Goal: Navigation & Orientation: Find specific page/section

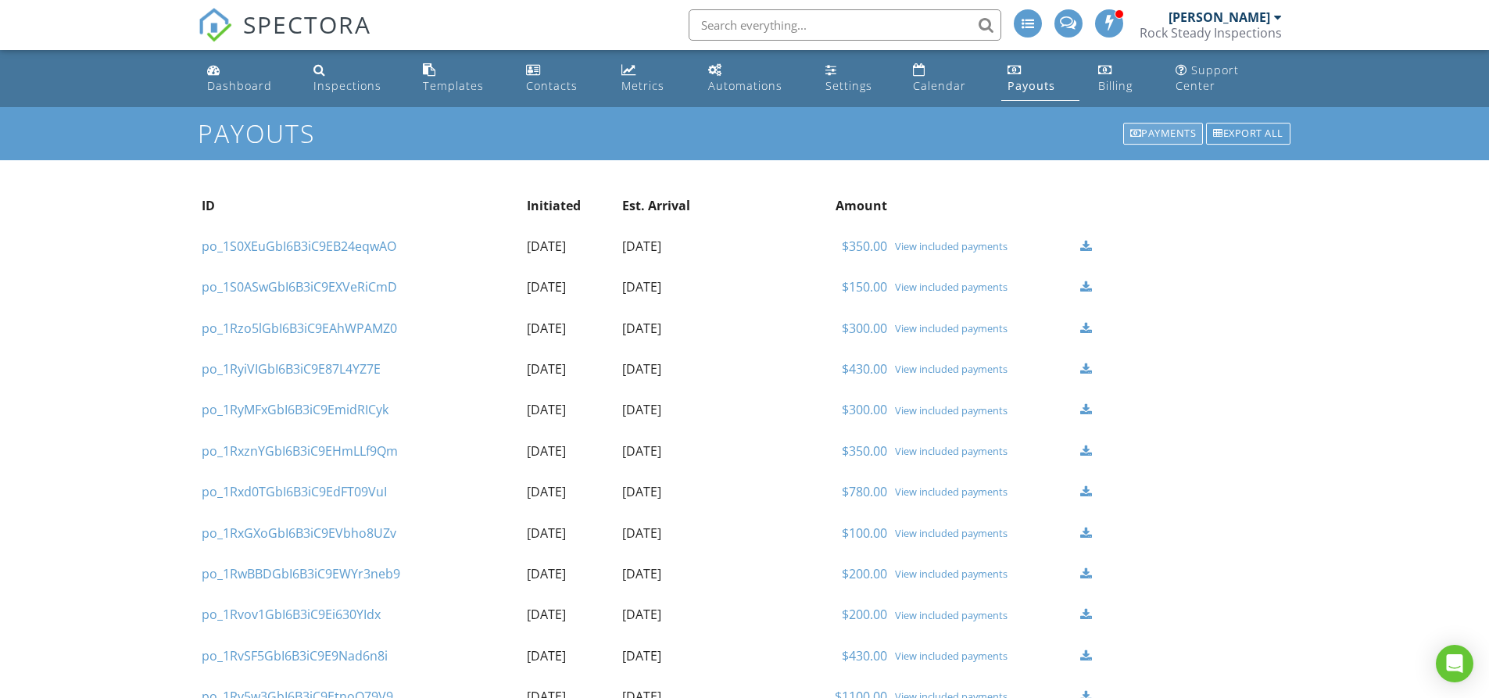
click at [1177, 123] on div "Payments" at bounding box center [1163, 134] width 81 height 22
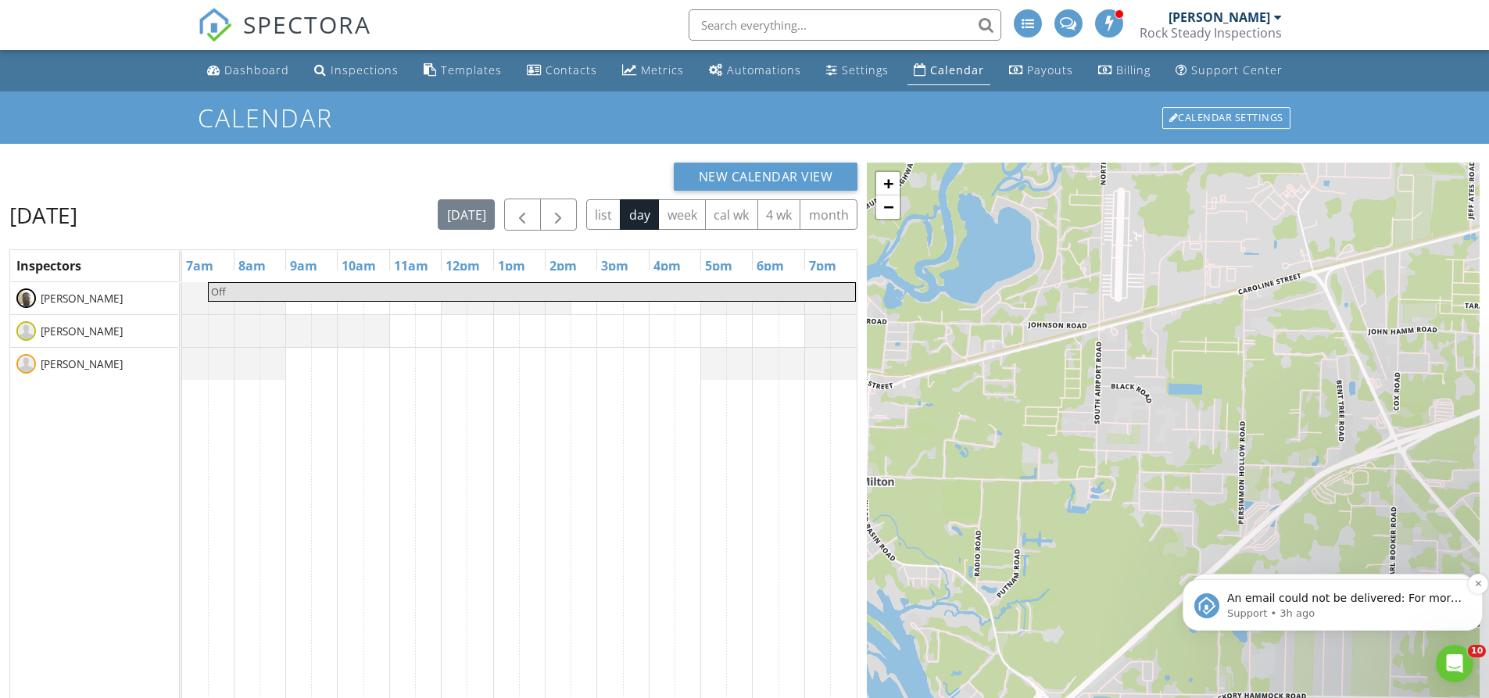
click at [1365, 596] on p "An email could not be delivered: For more information, view Why emails don't ge…" at bounding box center [1345, 599] width 236 height 16
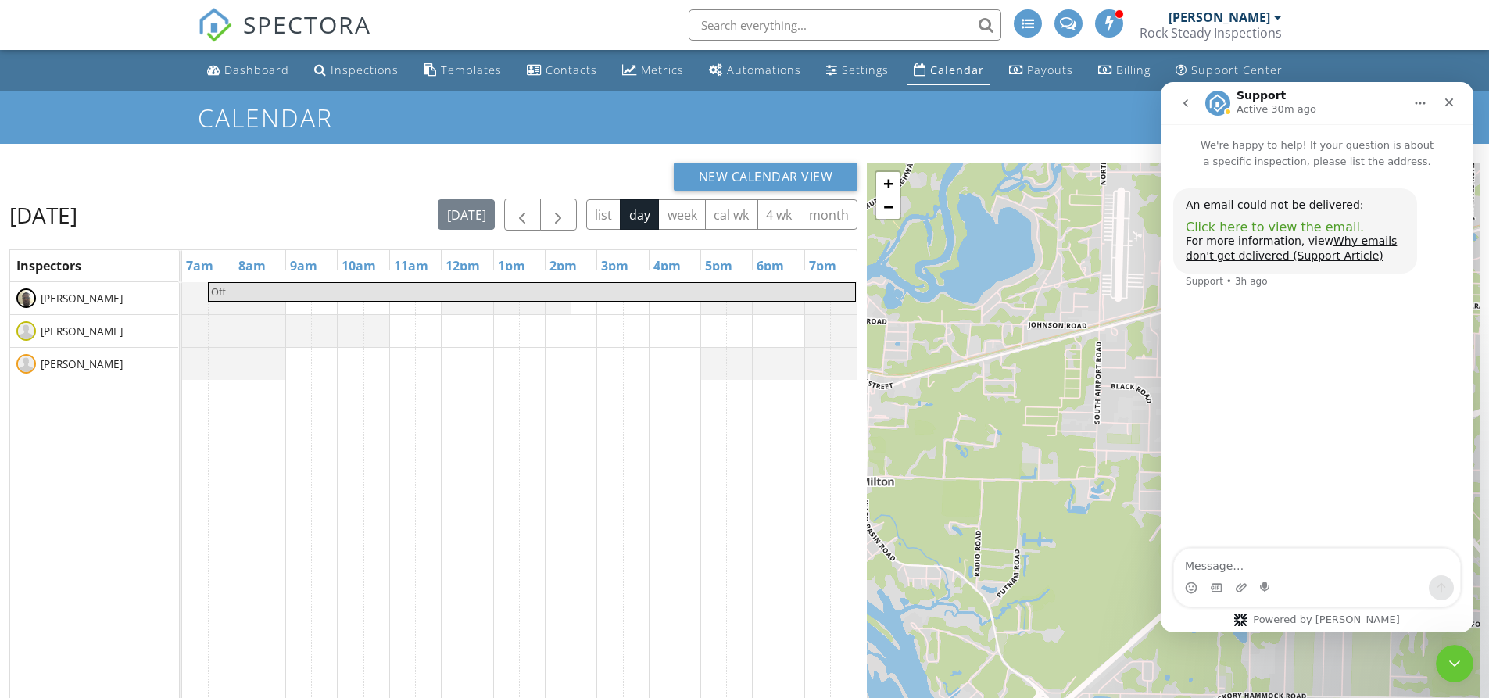
click at [1241, 224] on span "Click here to view the email." at bounding box center [1275, 227] width 178 height 15
click at [1452, 100] on icon "Close" at bounding box center [1449, 103] width 9 height 9
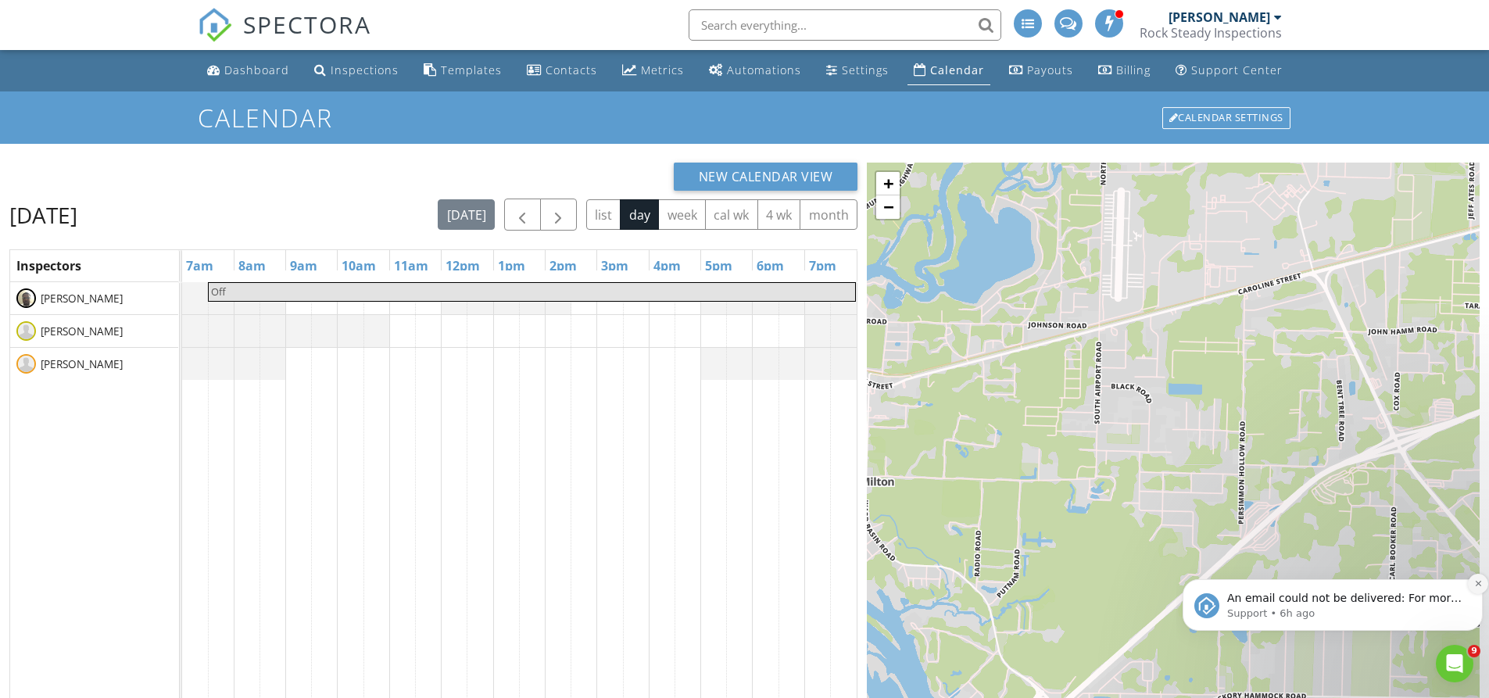
click at [1474, 582] on icon "Dismiss notification" at bounding box center [1478, 583] width 9 height 9
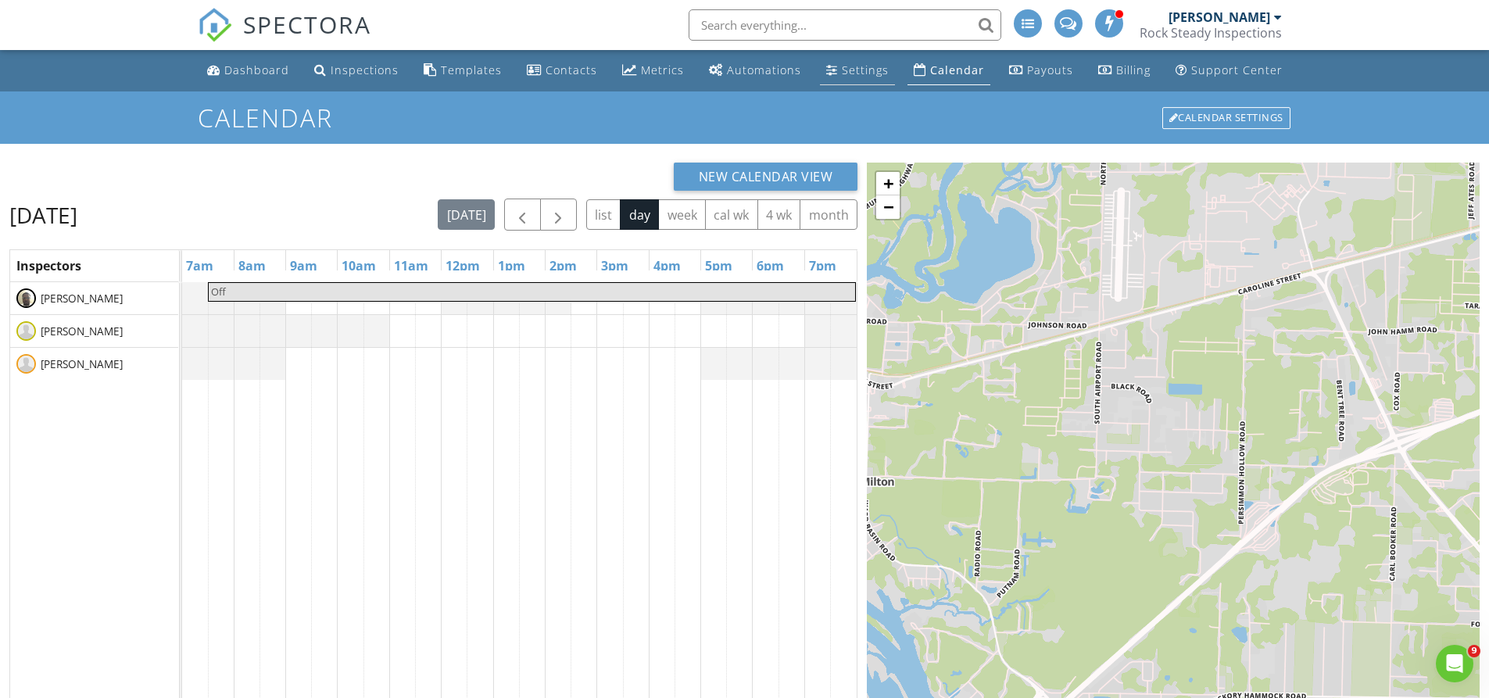
click at [862, 69] on div "Settings" at bounding box center [865, 70] width 47 height 15
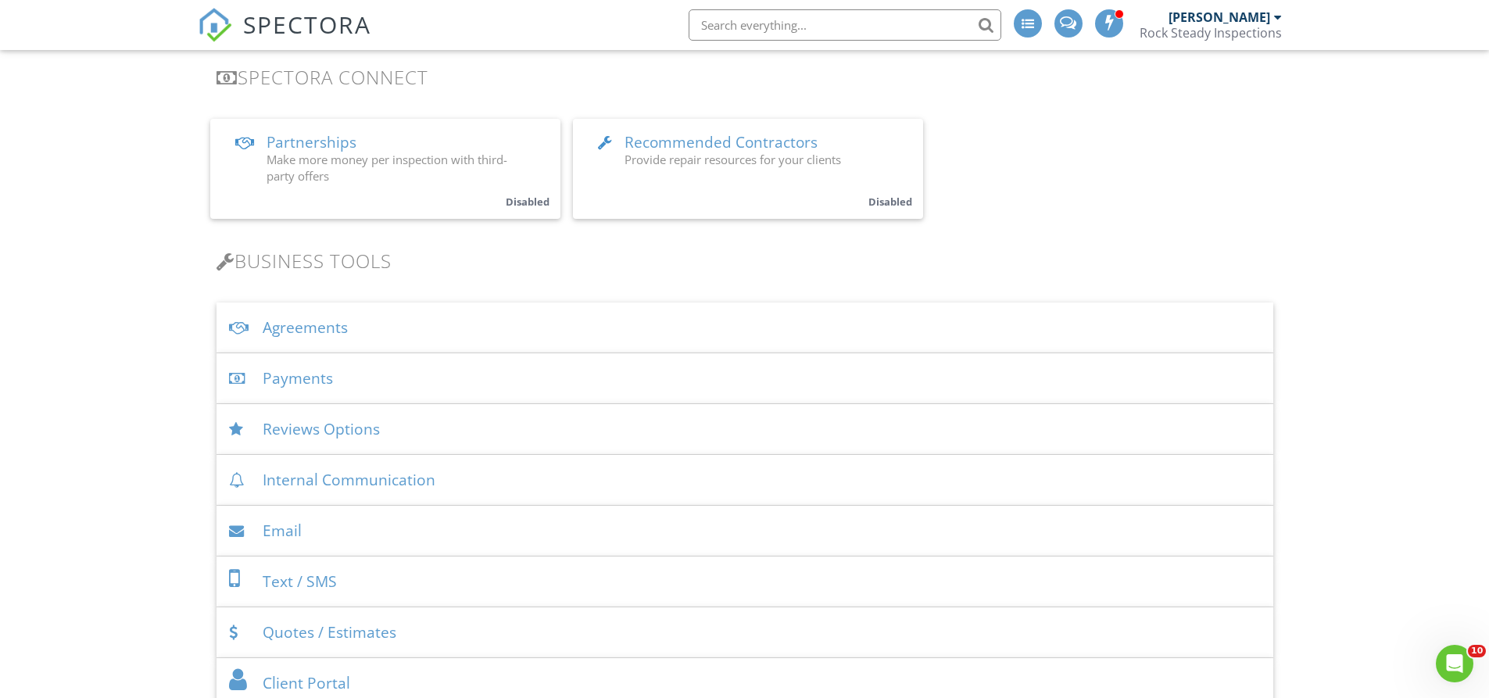
scroll to position [313, 0]
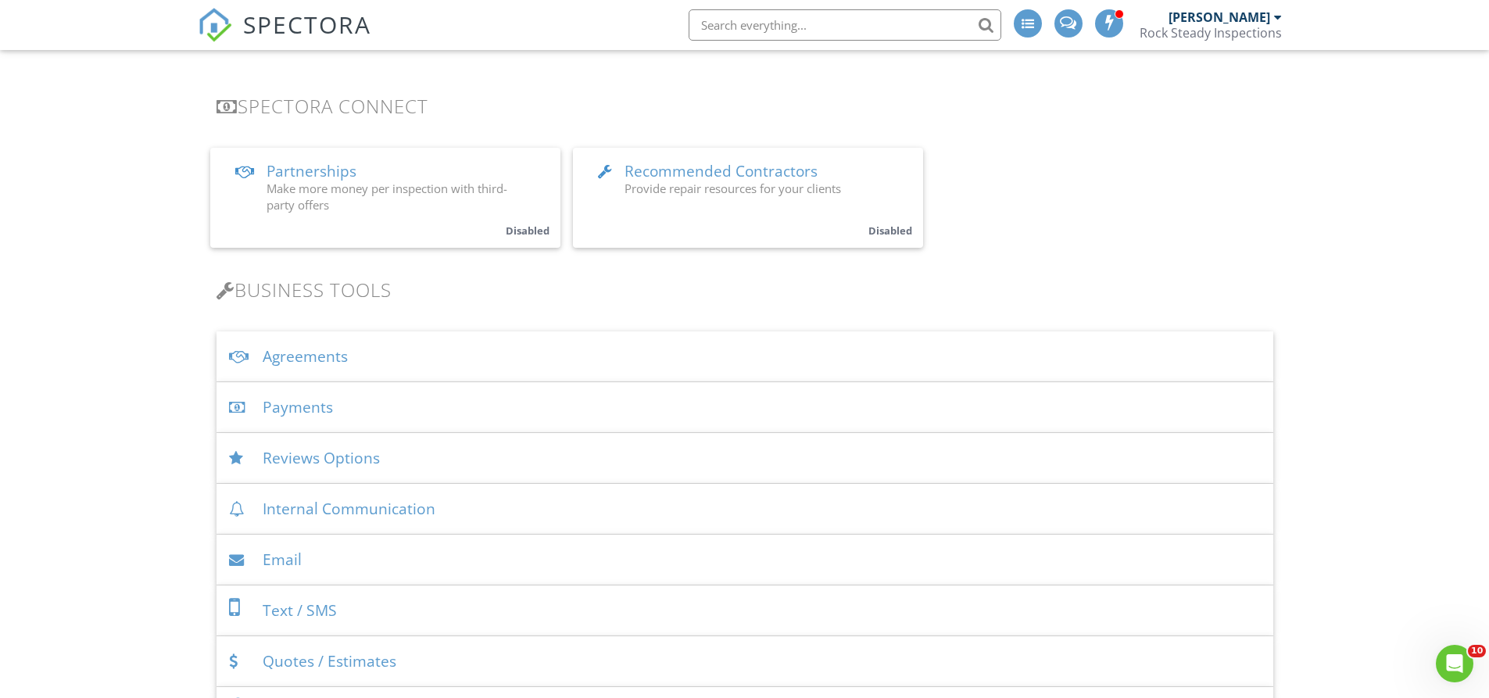
click at [291, 161] on span "Partnerships" at bounding box center [312, 171] width 90 height 20
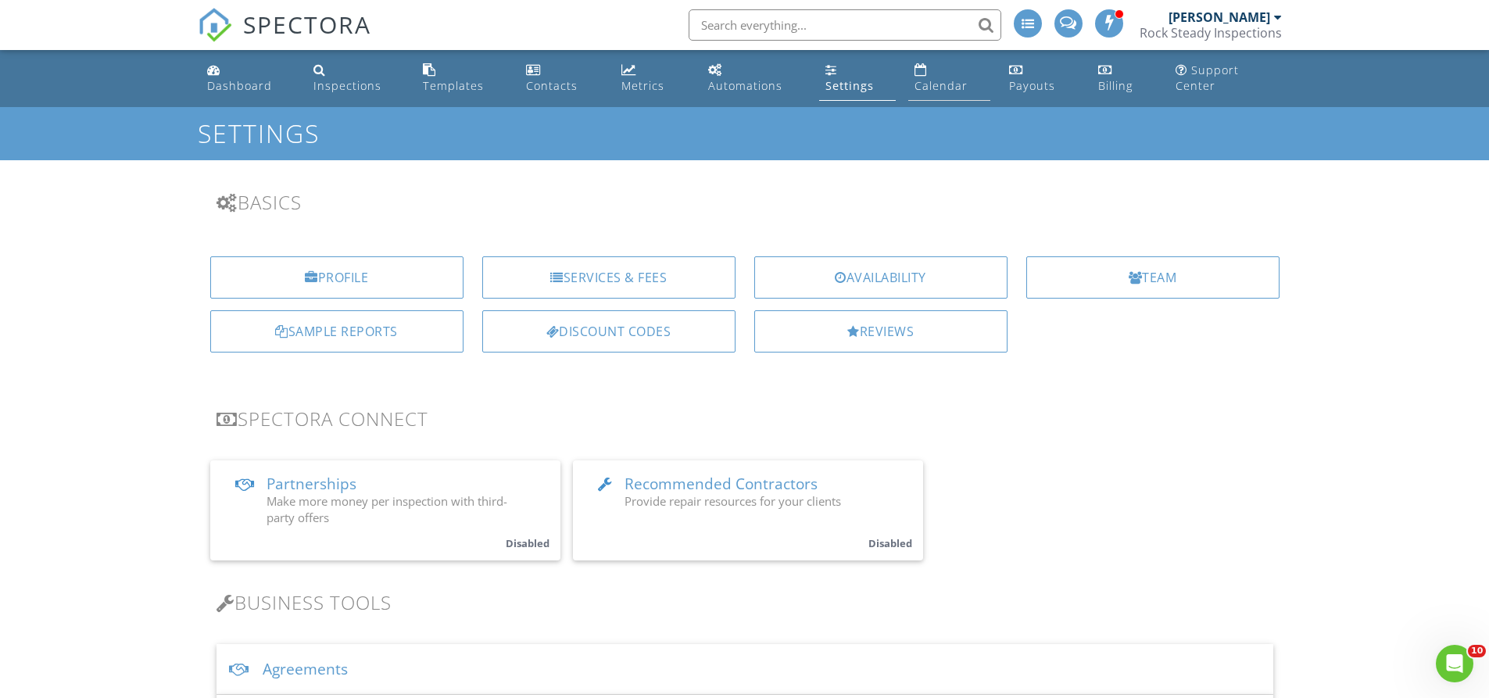
click at [951, 81] on link "Calendar" at bounding box center [949, 78] width 82 height 45
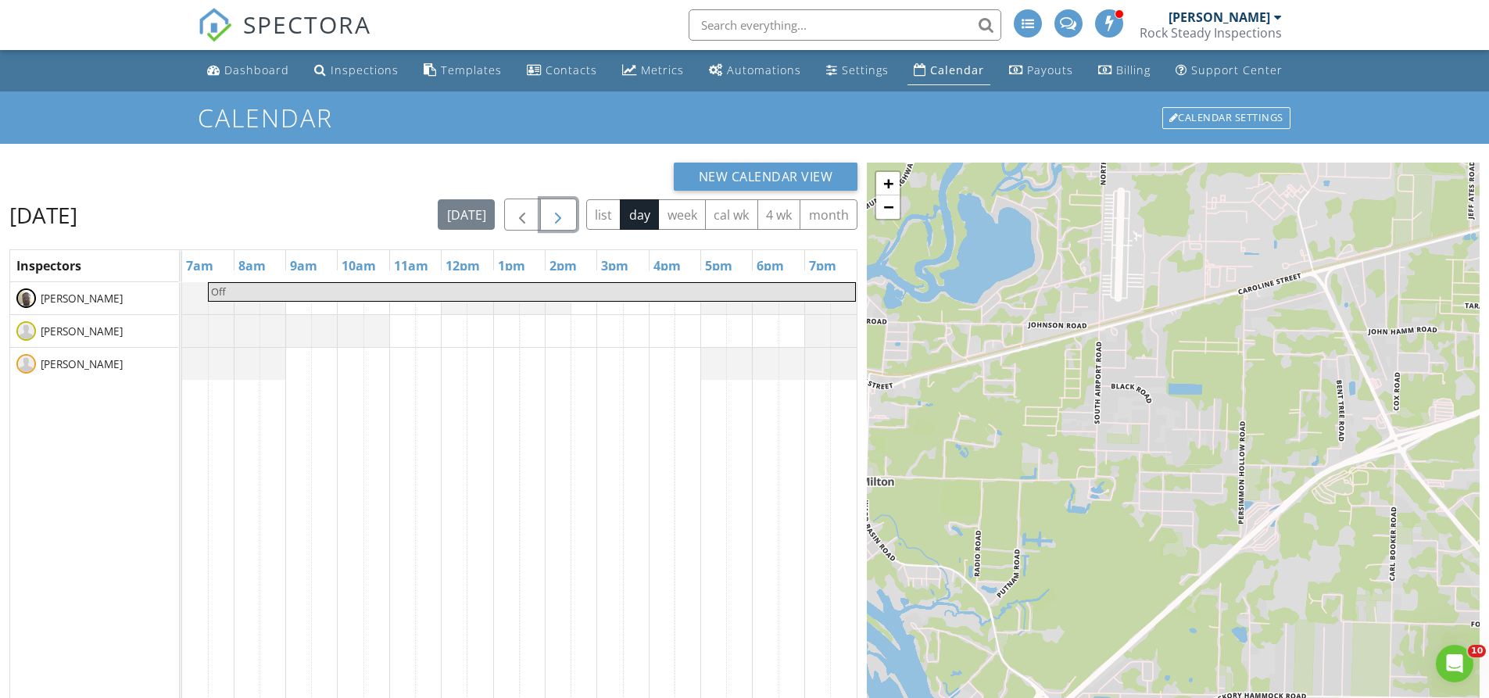
click at [570, 210] on button "button" at bounding box center [558, 215] width 37 height 32
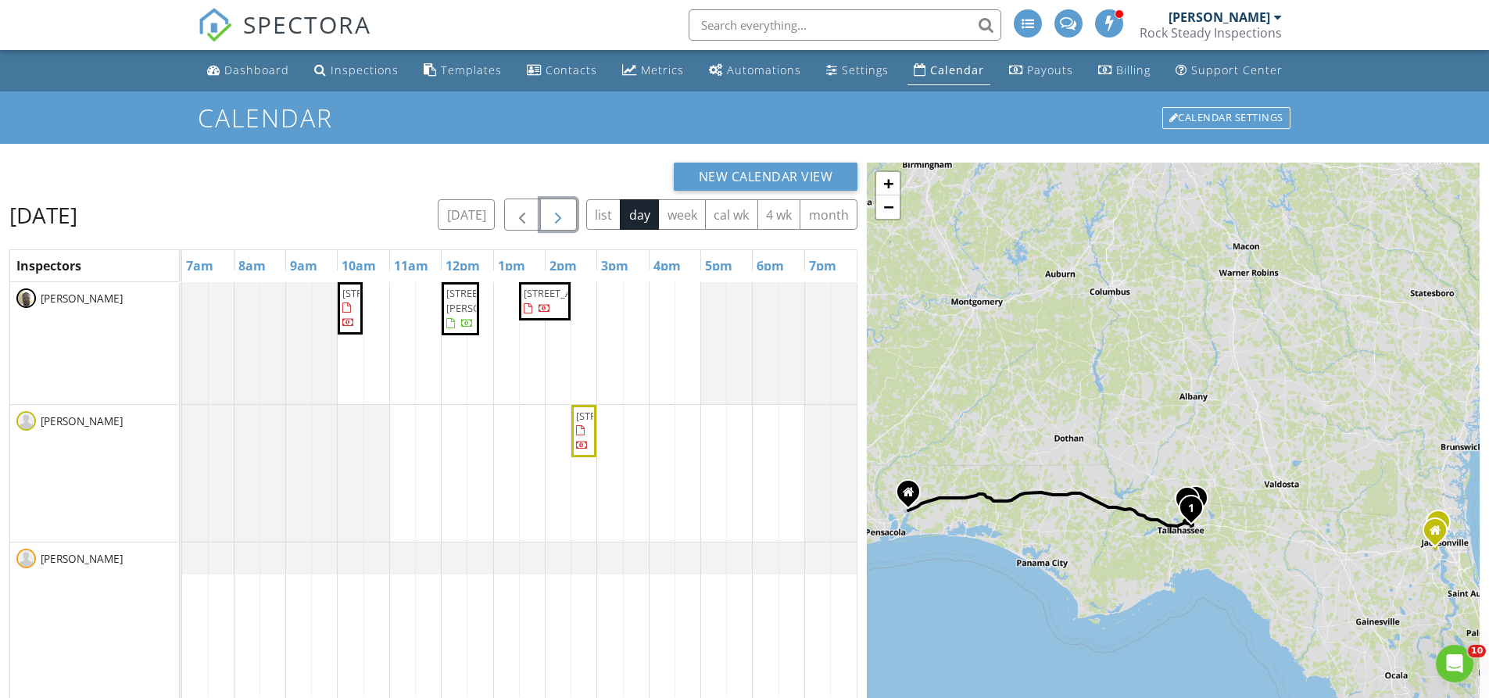
click at [570, 210] on button "button" at bounding box center [558, 215] width 37 height 32
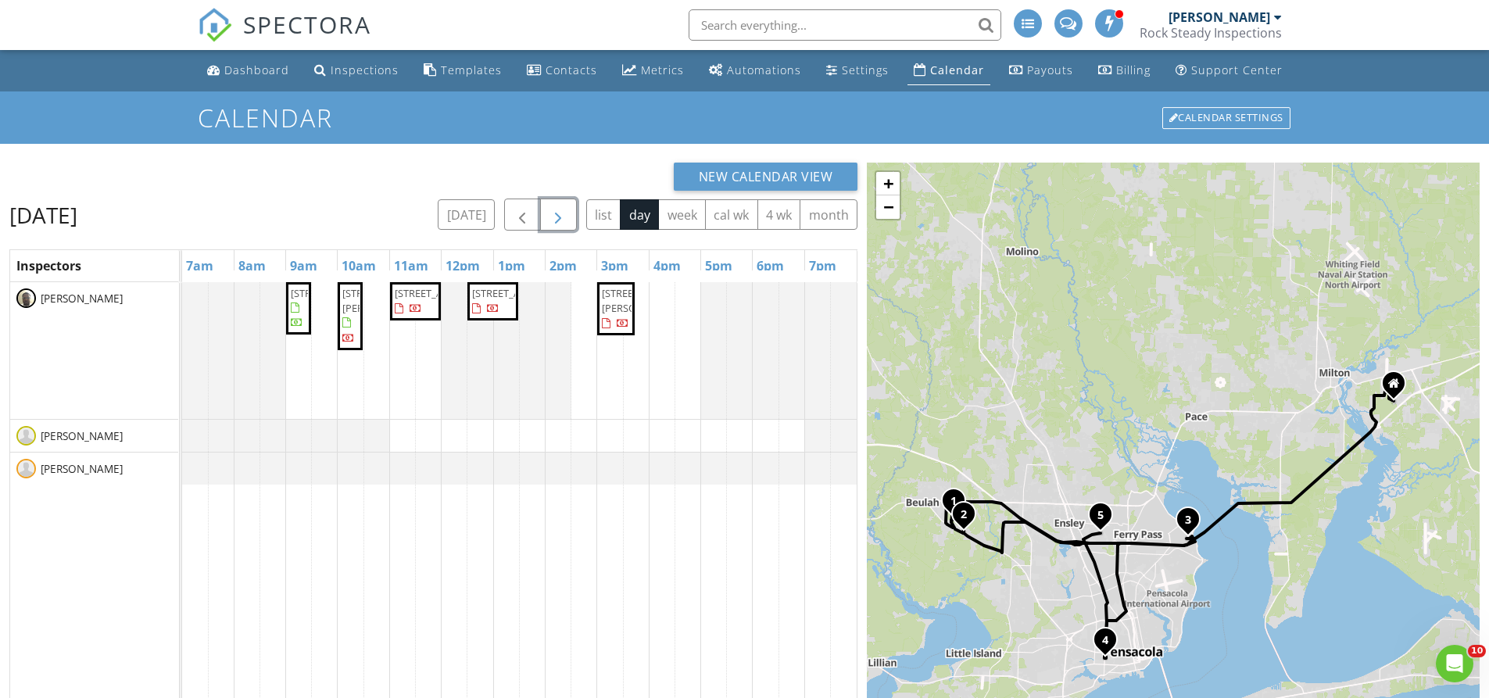
click at [570, 210] on button "button" at bounding box center [558, 215] width 37 height 32
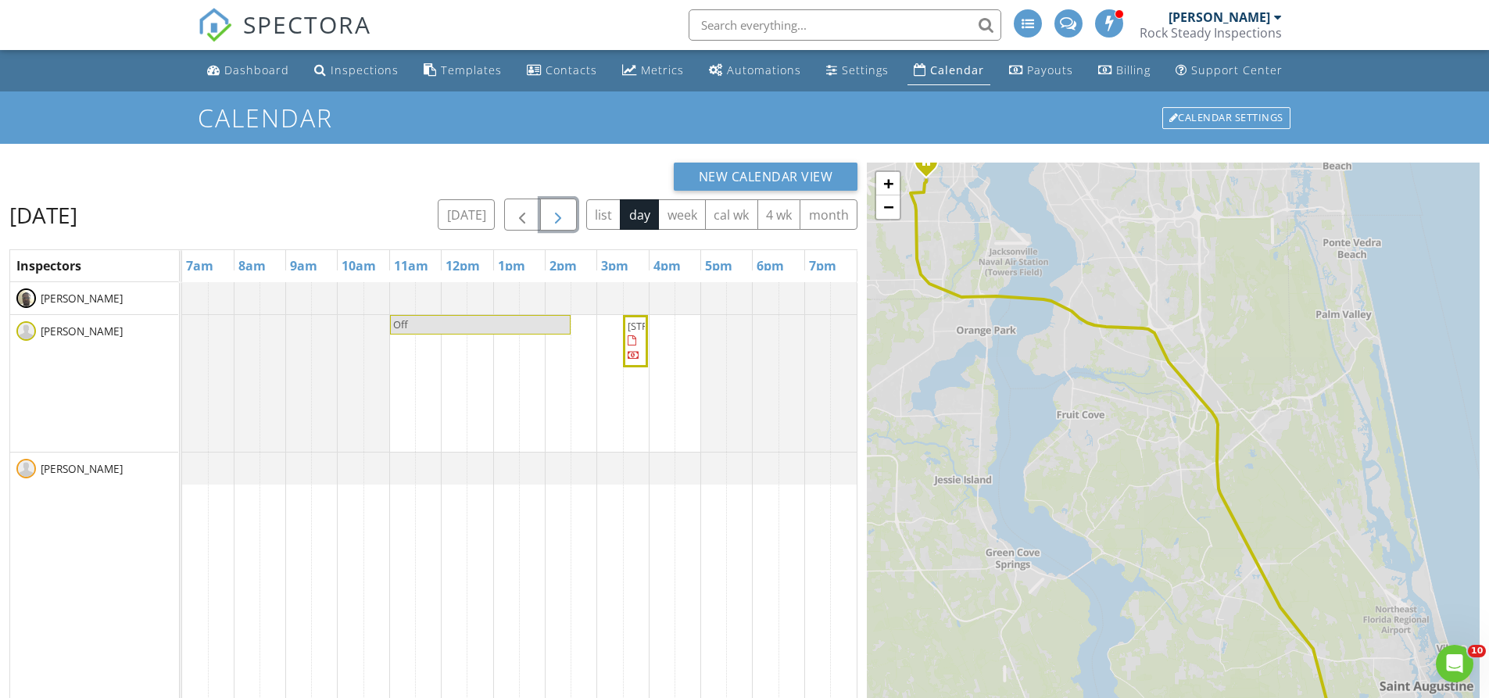
click at [570, 210] on button "button" at bounding box center [558, 215] width 37 height 32
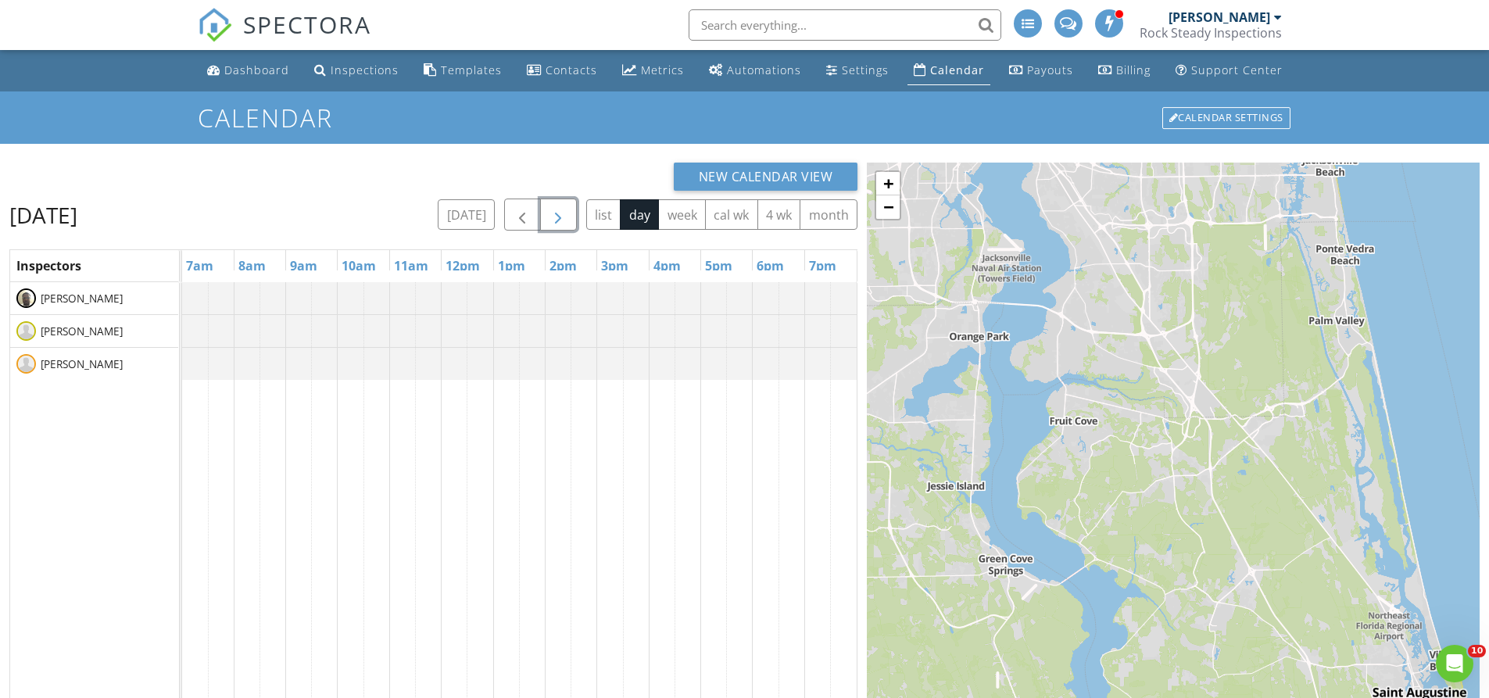
click at [570, 210] on button "button" at bounding box center [558, 215] width 37 height 32
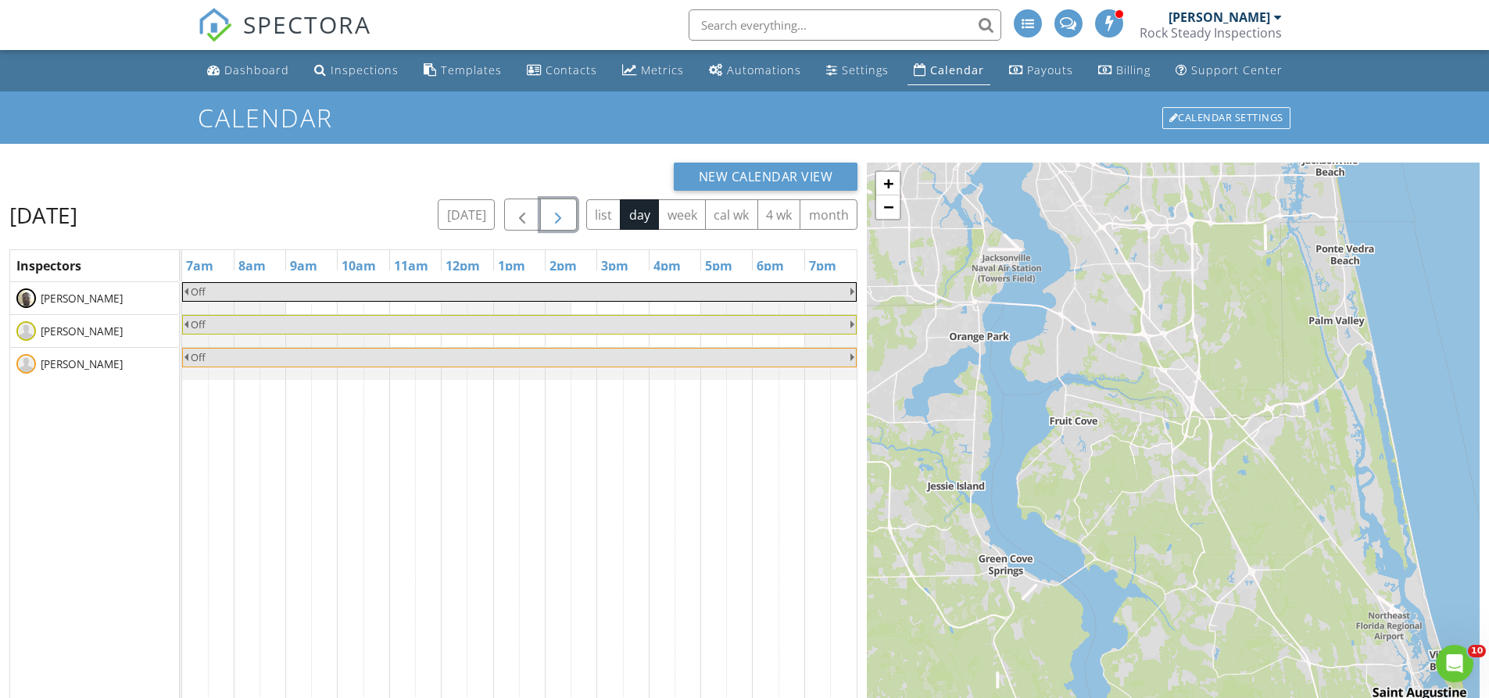
click at [570, 210] on button "button" at bounding box center [558, 215] width 37 height 32
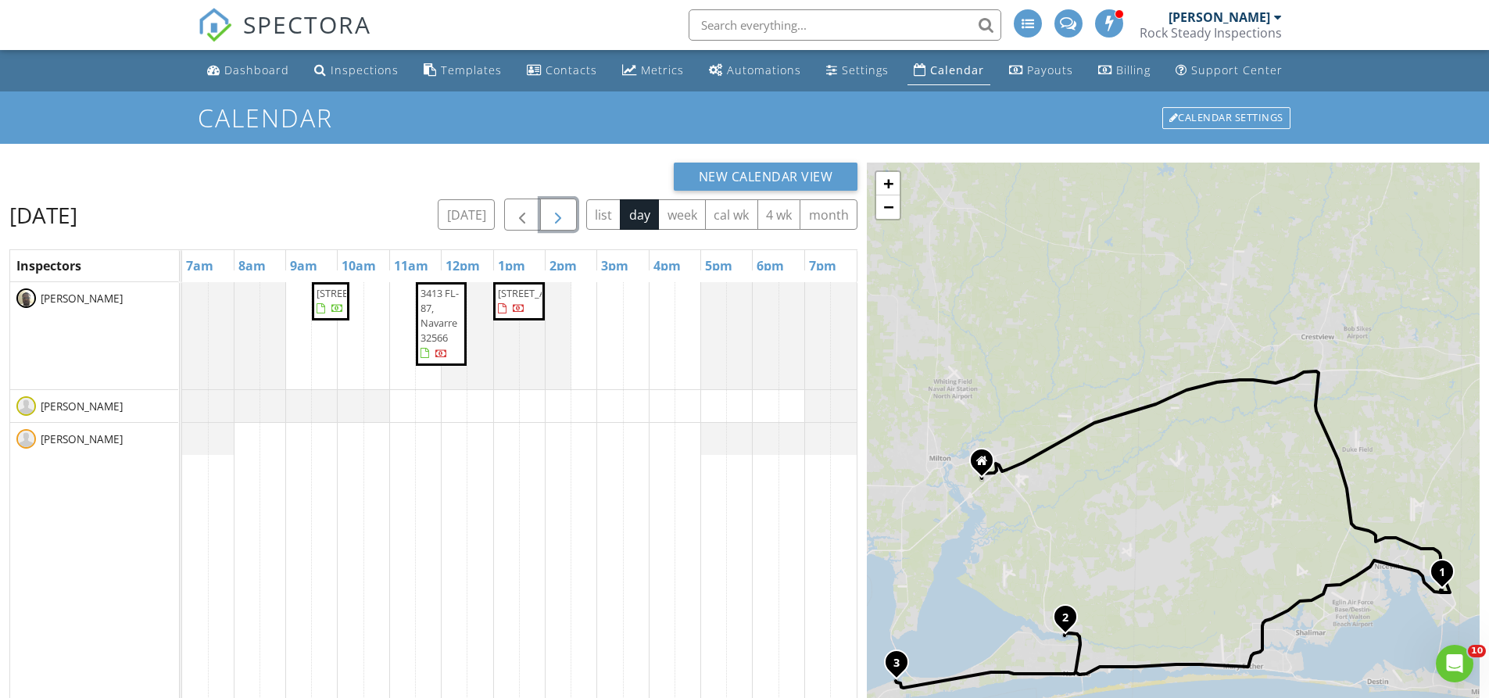
click at [570, 210] on button "button" at bounding box center [558, 215] width 37 height 32
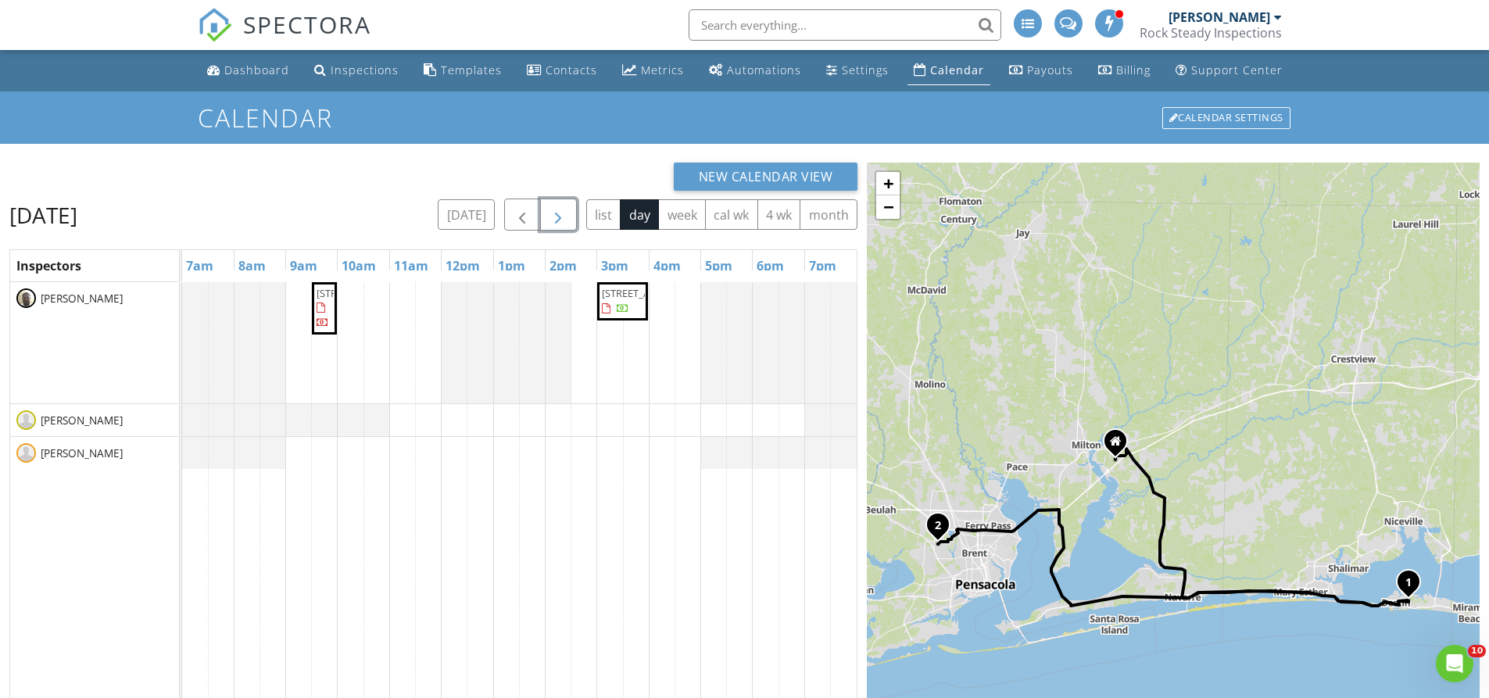
click at [570, 210] on button "button" at bounding box center [558, 215] width 37 height 32
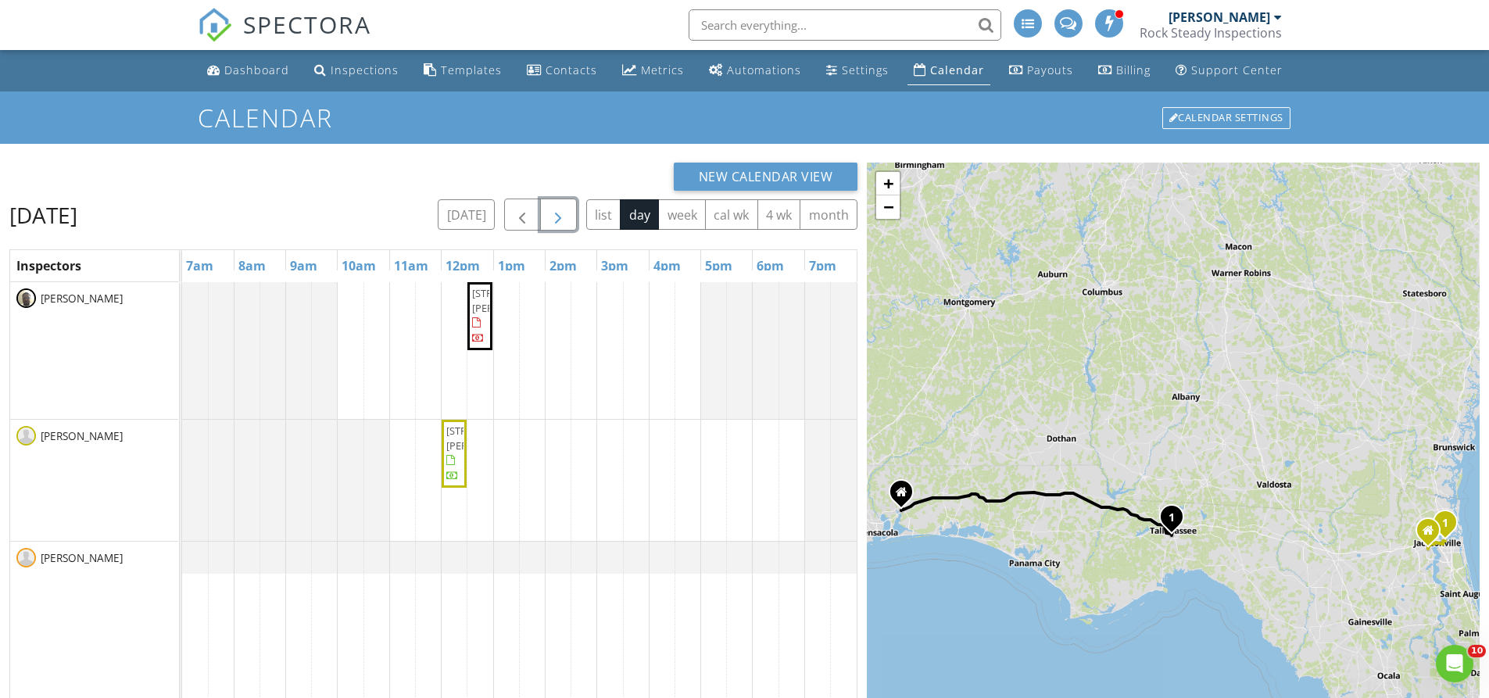
click at [570, 210] on button "button" at bounding box center [558, 215] width 37 height 32
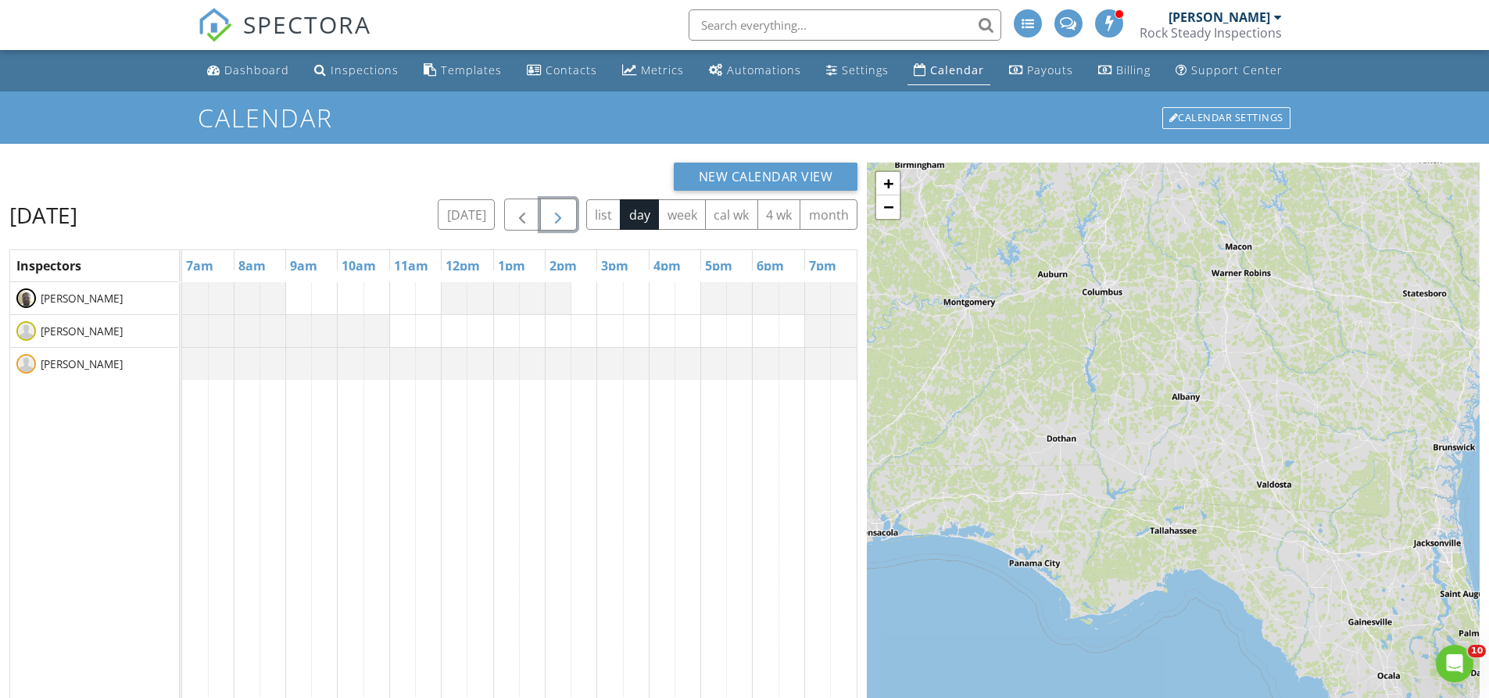
click at [570, 210] on button "button" at bounding box center [558, 215] width 37 height 32
click at [540, 199] on button "button" at bounding box center [558, 215] width 37 height 32
